Goal: Check status: Check status

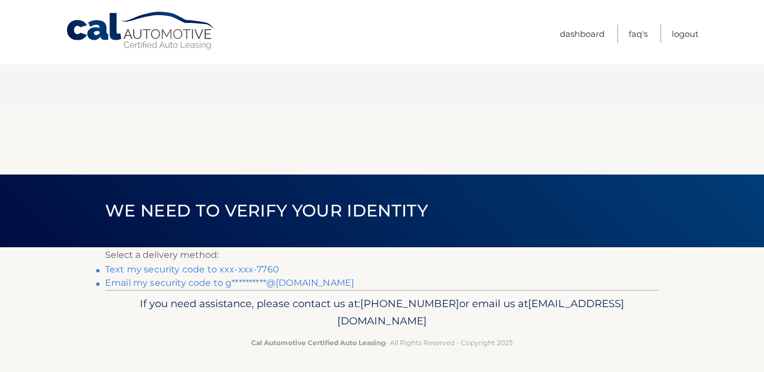
click at [263, 264] on link "Text my security code to xxx-xxx-7760" at bounding box center [192, 269] width 174 height 11
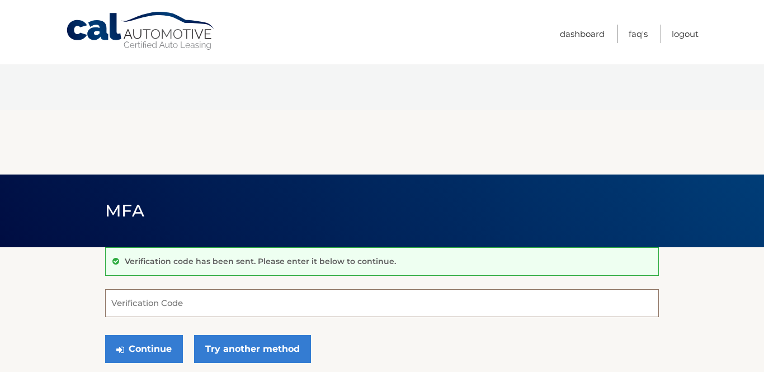
click at [228, 289] on input "Verification Code" at bounding box center [382, 303] width 554 height 28
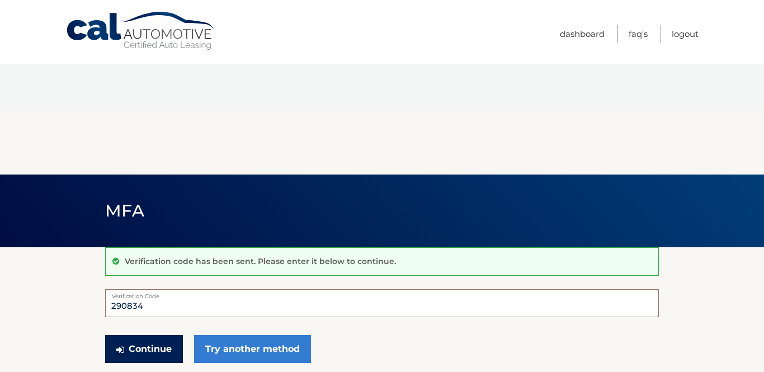
type input "290834"
click at [140, 335] on button "Continue" at bounding box center [144, 349] width 78 height 28
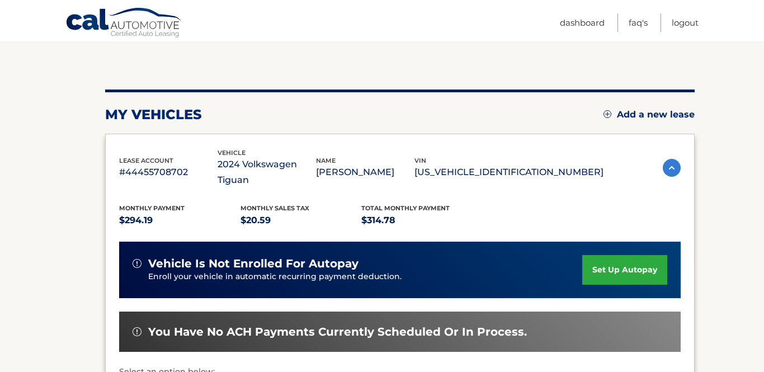
scroll to position [209, 0]
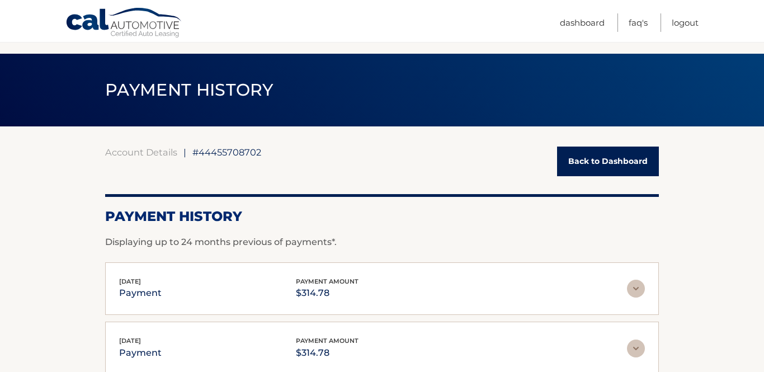
scroll to position [120, 0]
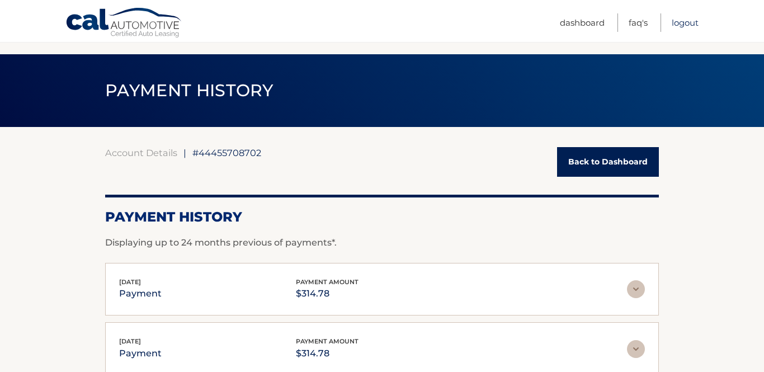
click at [685, 20] on link "Logout" at bounding box center [685, 22] width 27 height 18
